Goal: Obtain resource: Download file/media

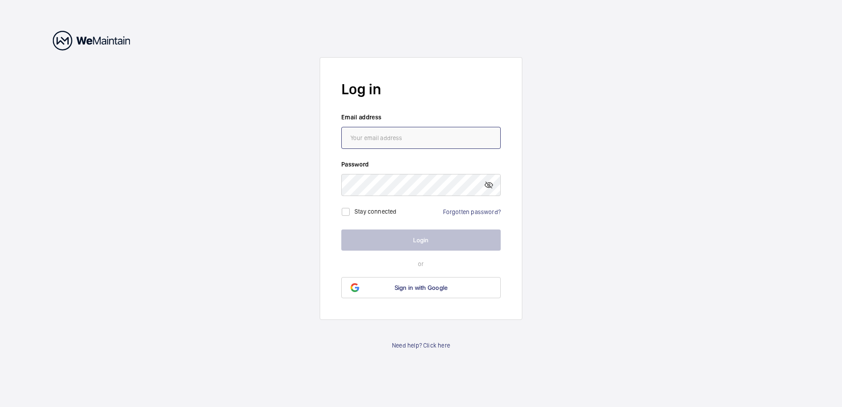
type input "[PERSON_NAME][EMAIL_ADDRESS][DOMAIN_NAME]"
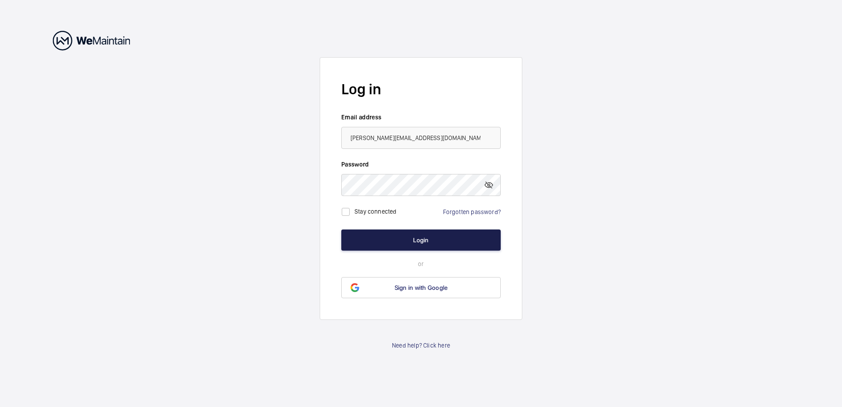
click at [416, 240] on button "Login" at bounding box center [420, 239] width 159 height 21
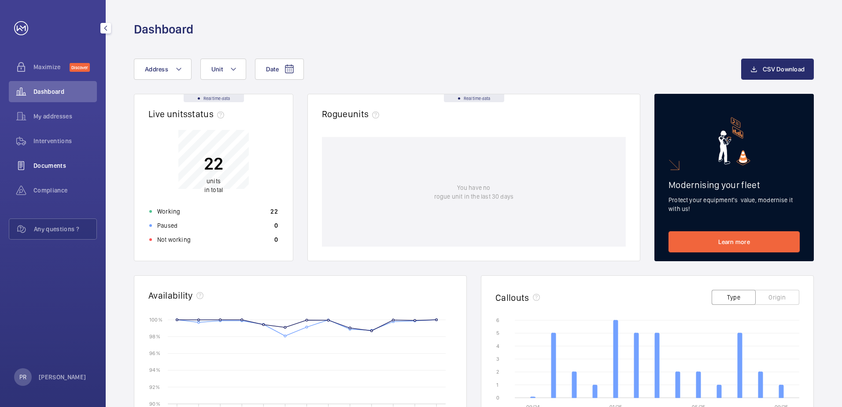
click at [60, 167] on span "Documents" at bounding box center [64, 165] width 63 height 9
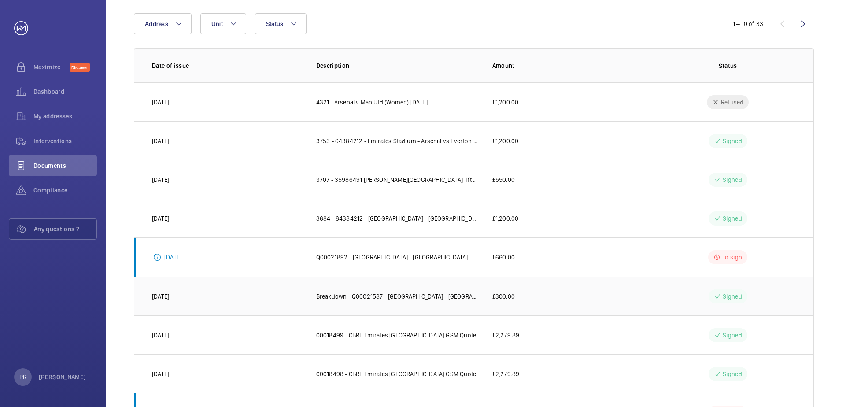
scroll to position [88, 0]
click at [407, 256] on p "Q00021892 - [GEOGRAPHIC_DATA] - [GEOGRAPHIC_DATA]" at bounding box center [392, 256] width 152 height 9
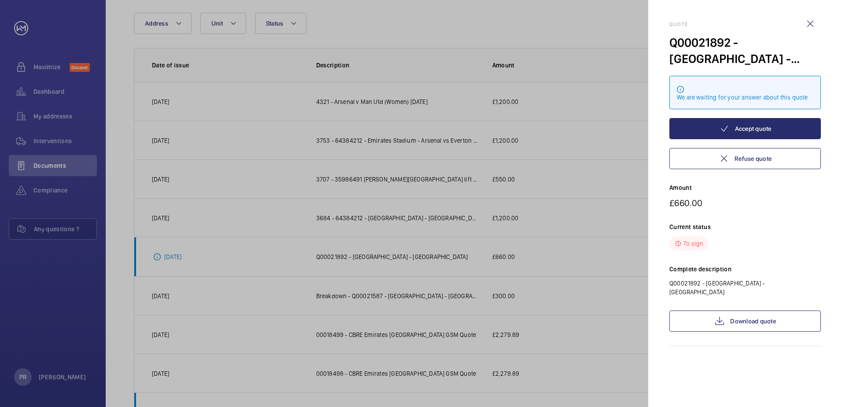
click at [178, 255] on div at bounding box center [421, 203] width 842 height 407
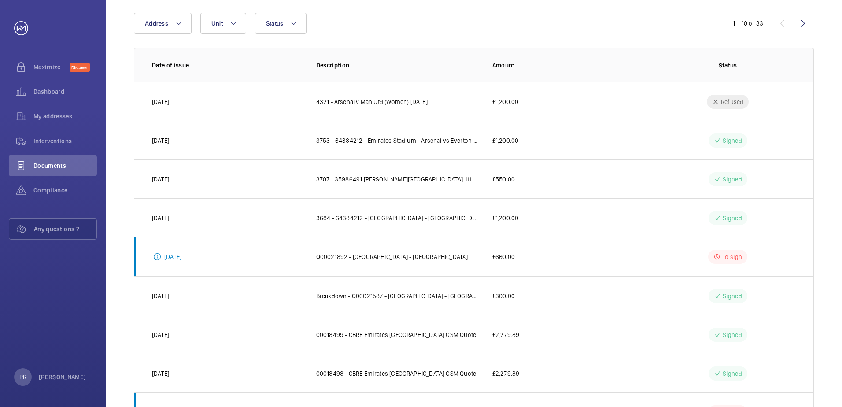
click at [180, 256] on p "[DATE]" at bounding box center [172, 256] width 17 height 9
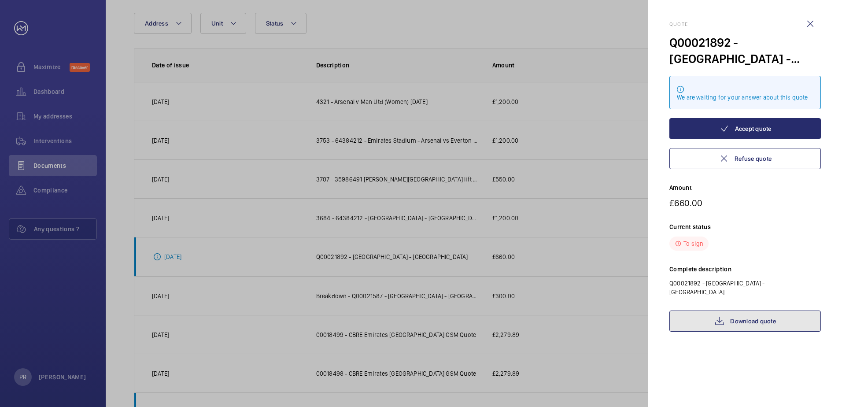
click at [741, 315] on link "Download quote" at bounding box center [744, 320] width 151 height 21
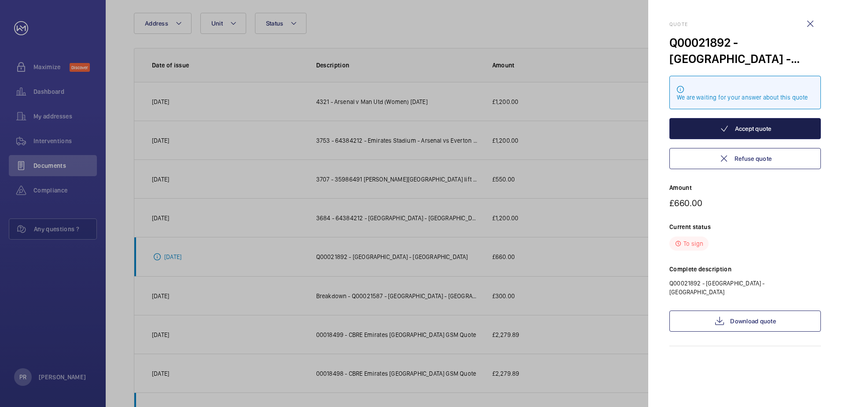
click at [750, 129] on button "Accept quote" at bounding box center [744, 128] width 151 height 21
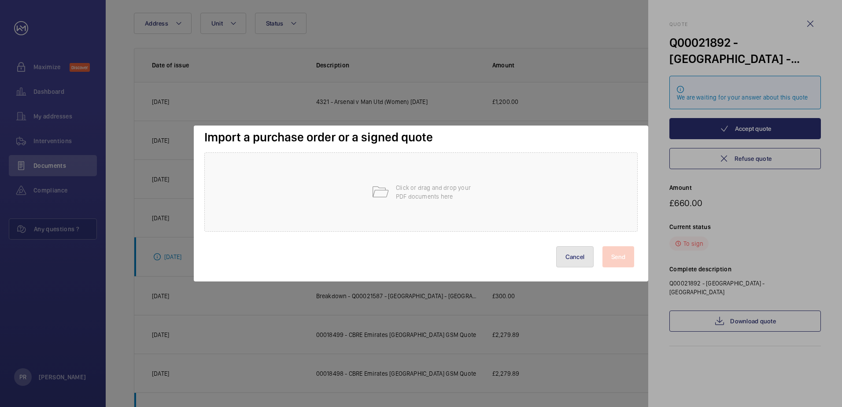
click at [583, 255] on button "Cancel" at bounding box center [575, 256] width 38 height 21
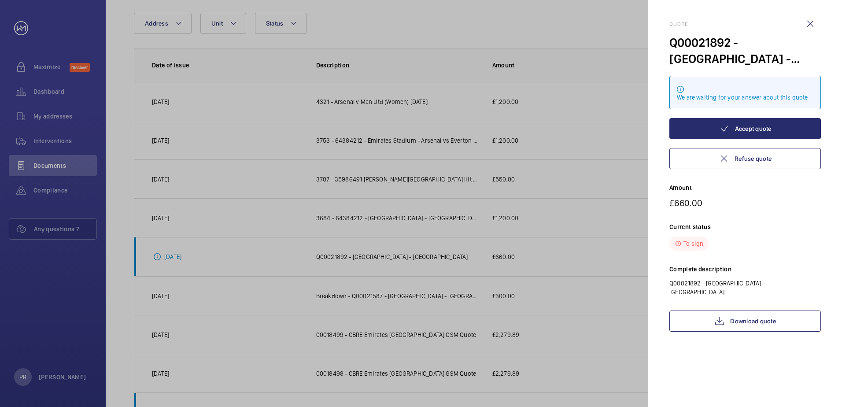
drag, startPoint x: 810, startPoint y: 26, endPoint x: 806, endPoint y: 28, distance: 4.8
click at [810, 26] on wm-front-icon-button at bounding box center [809, 23] width 21 height 21
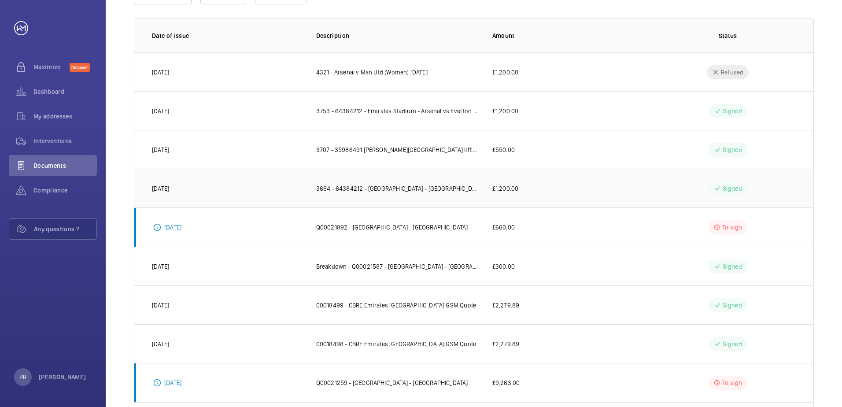
scroll to position [173, 0]
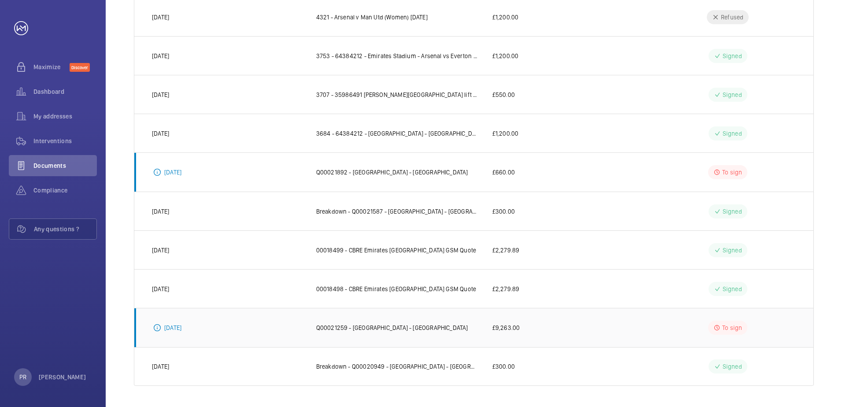
click at [332, 330] on p "Q00021259 - [GEOGRAPHIC_DATA] - [GEOGRAPHIC_DATA]" at bounding box center [392, 327] width 152 height 9
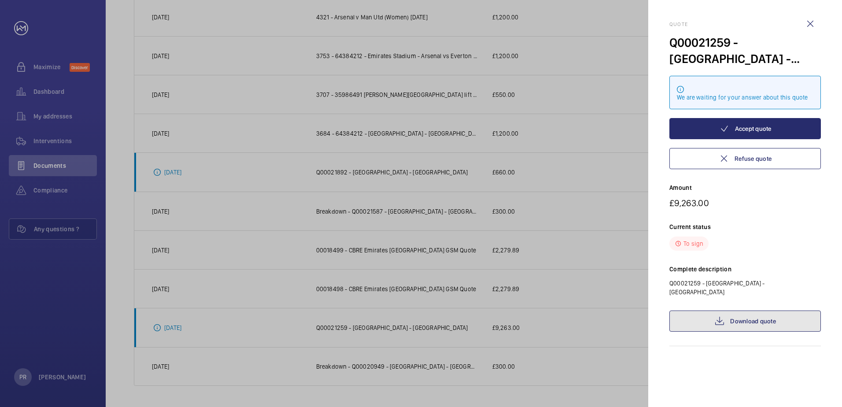
click at [734, 313] on link "Download quote" at bounding box center [744, 320] width 151 height 21
click at [811, 22] on wm-front-icon-button at bounding box center [809, 23] width 21 height 21
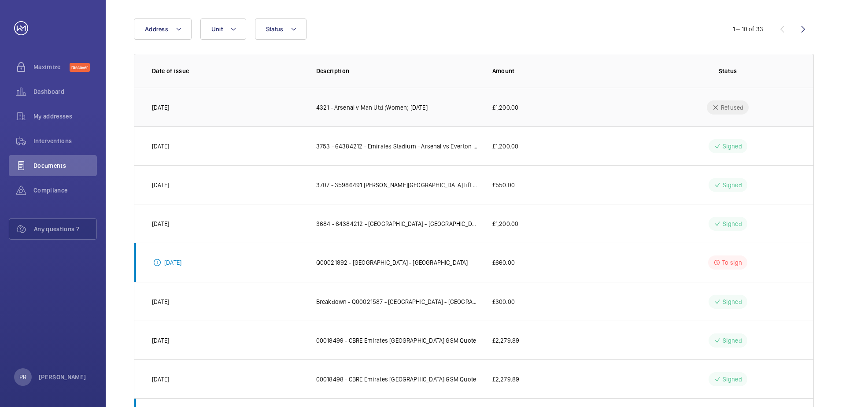
scroll to position [0, 0]
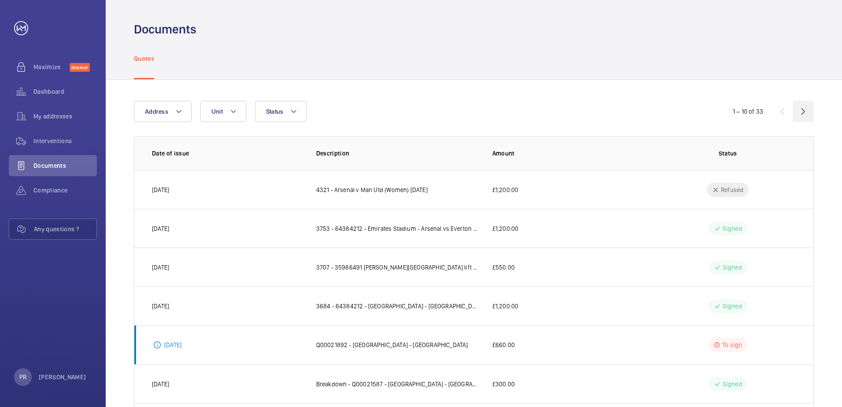
click at [801, 112] on wm-front-icon-button at bounding box center [802, 111] width 21 height 21
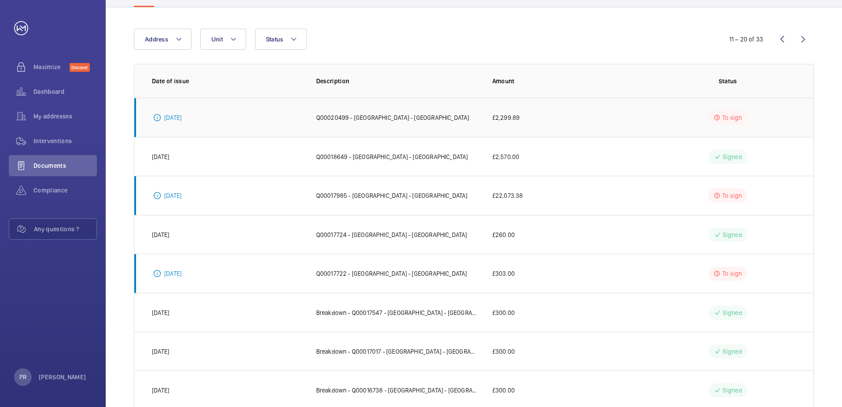
scroll to position [88, 0]
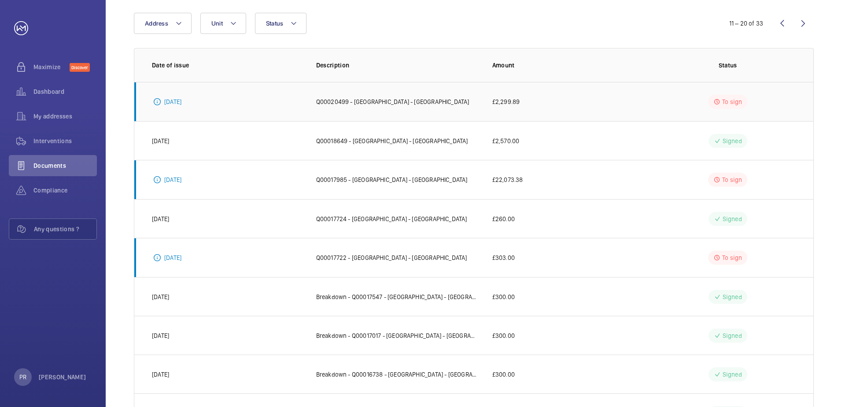
click at [365, 101] on p "Q00020499 - [GEOGRAPHIC_DATA] - [GEOGRAPHIC_DATA]" at bounding box center [392, 101] width 153 height 9
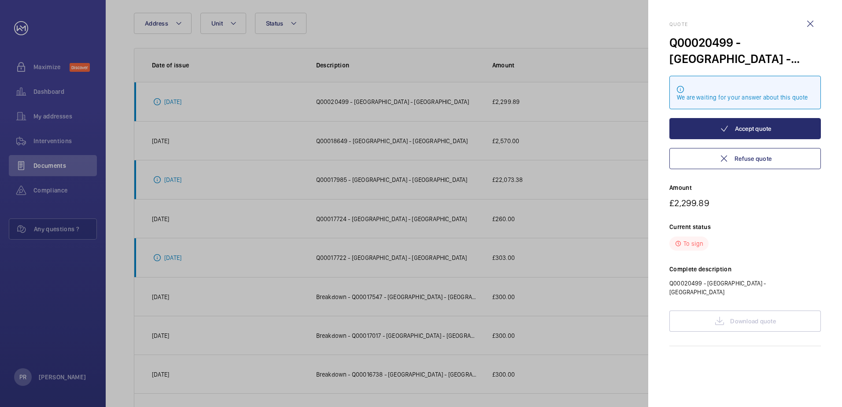
click at [771, 242] on div "To sign" at bounding box center [744, 243] width 151 height 14
click at [749, 310] on div "Download quote" at bounding box center [744, 320] width 151 height 21
click at [773, 225] on p "Current status" at bounding box center [744, 226] width 151 height 9
click at [722, 278] on div "Complete description Q00020499 - [GEOGRAPHIC_DATA] - [GEOGRAPHIC_DATA]" at bounding box center [744, 281] width 151 height 32
click at [736, 310] on div "Download quote" at bounding box center [744, 320] width 151 height 21
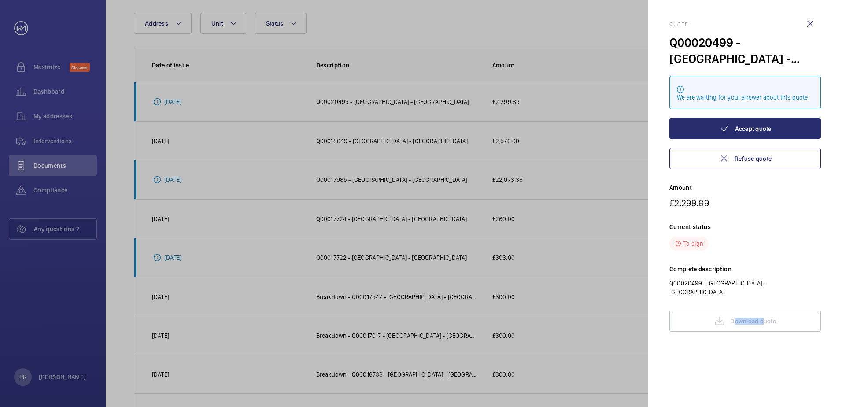
click at [736, 310] on div "Download quote" at bounding box center [744, 320] width 151 height 21
click at [807, 23] on wm-front-icon-button at bounding box center [809, 23] width 21 height 21
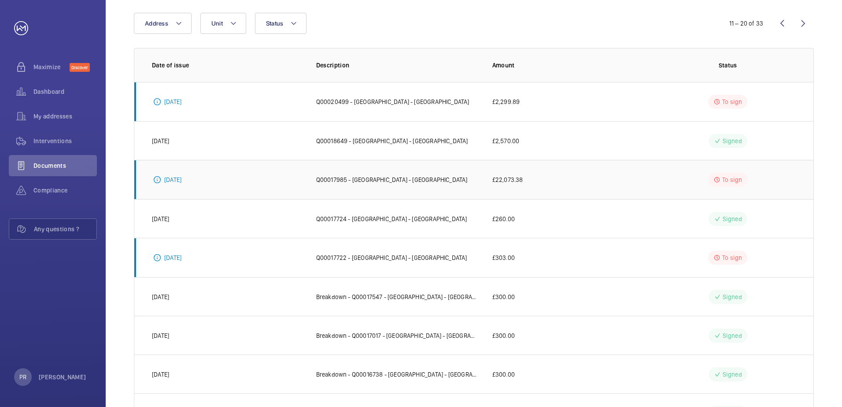
click at [377, 180] on p "Q00017985 - [GEOGRAPHIC_DATA] - [GEOGRAPHIC_DATA]" at bounding box center [391, 179] width 151 height 9
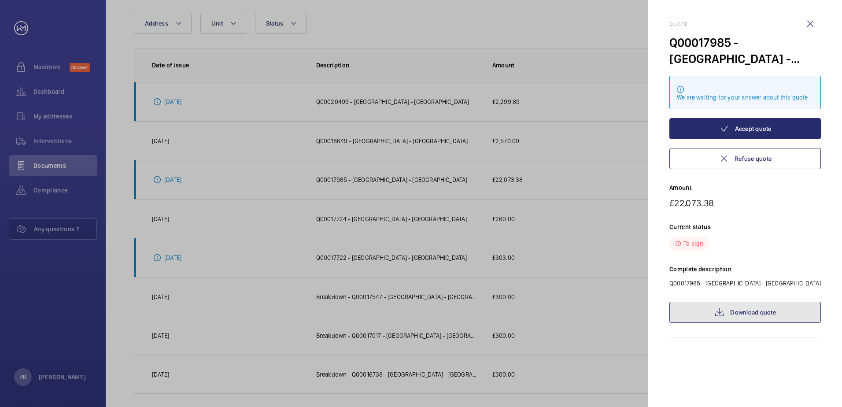
click at [724, 316] on mat-icon at bounding box center [719, 312] width 11 height 11
click at [538, 221] on div at bounding box center [421, 203] width 842 height 407
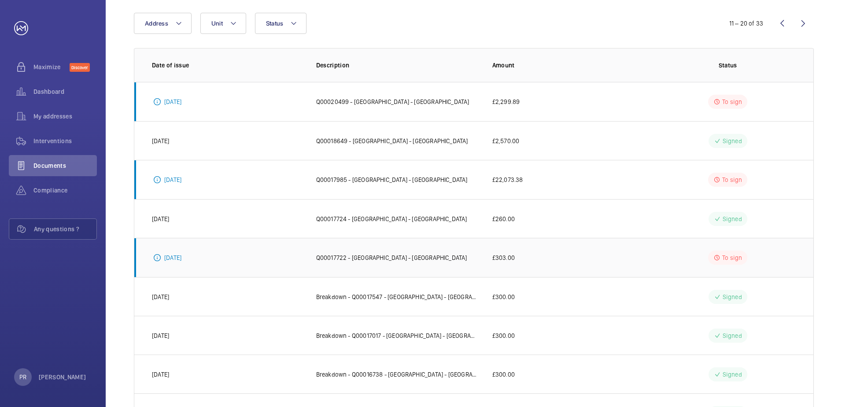
click at [376, 257] on p "Q00017722 - [GEOGRAPHIC_DATA] - [GEOGRAPHIC_DATA]" at bounding box center [391, 257] width 151 height 9
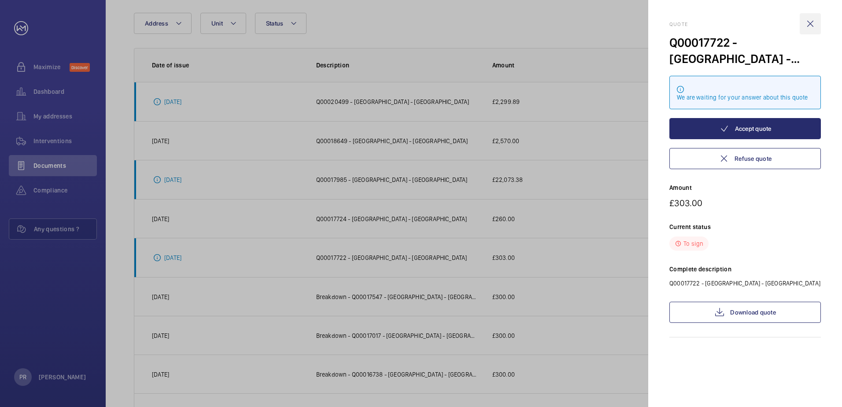
click at [810, 24] on wm-front-icon-button at bounding box center [809, 23] width 21 height 21
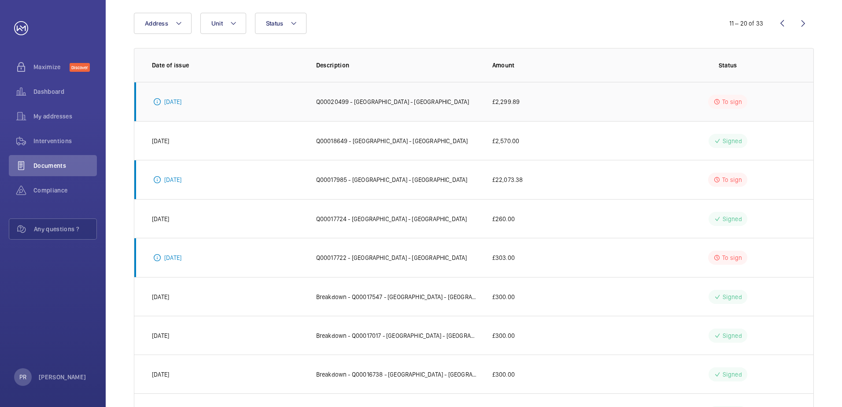
click at [405, 100] on p "Q00020499 - [GEOGRAPHIC_DATA] - [GEOGRAPHIC_DATA]" at bounding box center [392, 101] width 153 height 9
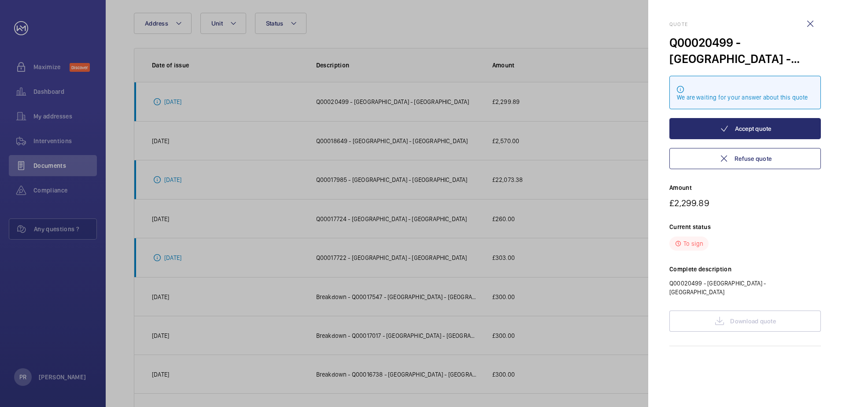
click at [739, 298] on div "Quote Q00020499 - [GEOGRAPHIC_DATA] - [GEOGRAPHIC_DATA] We are waiting for your…" at bounding box center [744, 183] width 151 height 325
click at [738, 298] on div "Quote Q00020499 - [GEOGRAPHIC_DATA] - [GEOGRAPHIC_DATA] We are waiting for your…" at bounding box center [744, 183] width 151 height 325
click at [719, 300] on div "Quote Q00020499 - [GEOGRAPHIC_DATA] - [GEOGRAPHIC_DATA] We are waiting for your…" at bounding box center [744, 183] width 151 height 325
drag, startPoint x: 717, startPoint y: 305, endPoint x: 718, endPoint y: 316, distance: 10.6
click at [717, 310] on div "Download quote" at bounding box center [744, 320] width 151 height 21
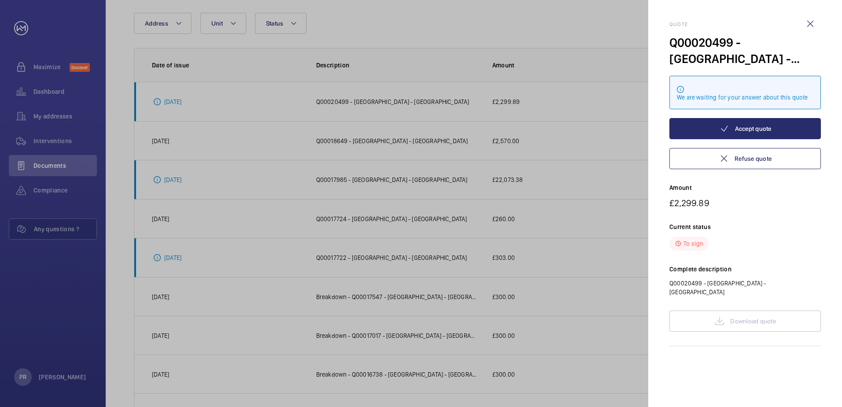
click at [718, 315] on div "Download quote" at bounding box center [744, 320] width 151 height 21
click at [809, 24] on wm-front-icon-button at bounding box center [809, 23] width 21 height 21
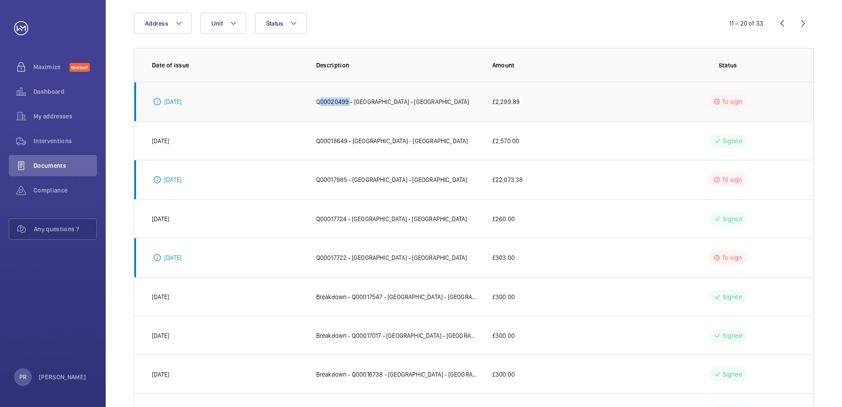
drag, startPoint x: 311, startPoint y: 102, endPoint x: 347, endPoint y: 102, distance: 36.5
click at [347, 102] on td "Q00020499 - [GEOGRAPHIC_DATA] - [GEOGRAPHIC_DATA]" at bounding box center [390, 101] width 176 height 39
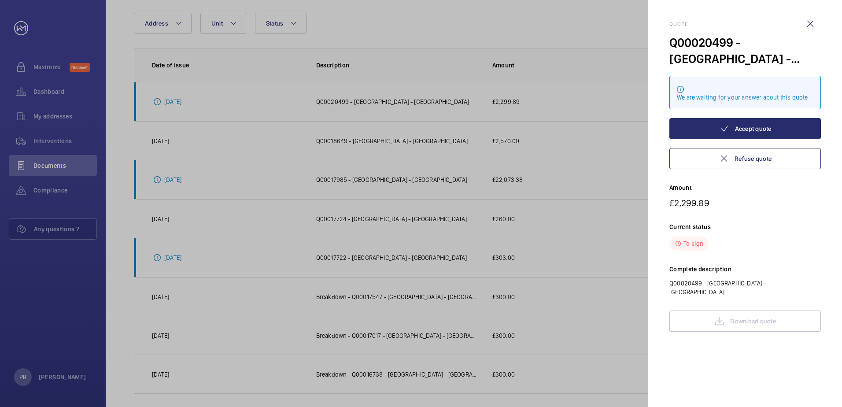
drag, startPoint x: 347, startPoint y: 102, endPoint x: 338, endPoint y: 102, distance: 9.7
drag, startPoint x: 338, startPoint y: 102, endPoint x: 752, endPoint y: 213, distance: 429.0
click at [752, 214] on div "Quote Q00020499 - [GEOGRAPHIC_DATA] - [GEOGRAPHIC_DATA] We are waiting for your…" at bounding box center [744, 183] width 151 height 325
drag, startPoint x: 665, startPoint y: 41, endPoint x: 731, endPoint y: 43, distance: 65.2
click at [731, 43] on mat-sidenav "Quote Q00020499 - [GEOGRAPHIC_DATA] - [GEOGRAPHIC_DATA] We are waiting for your…" at bounding box center [745, 203] width 194 height 407
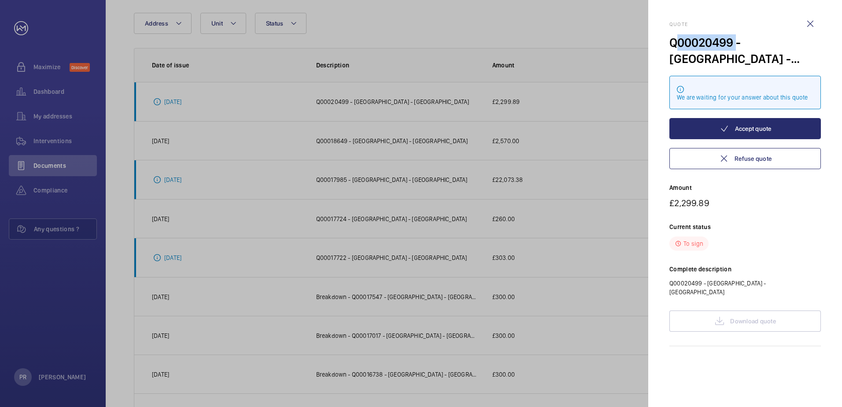
drag, startPoint x: 731, startPoint y: 43, endPoint x: 706, endPoint y: 44, distance: 24.7
copy div "Q00020499"
